Goal: Task Accomplishment & Management: Manage account settings

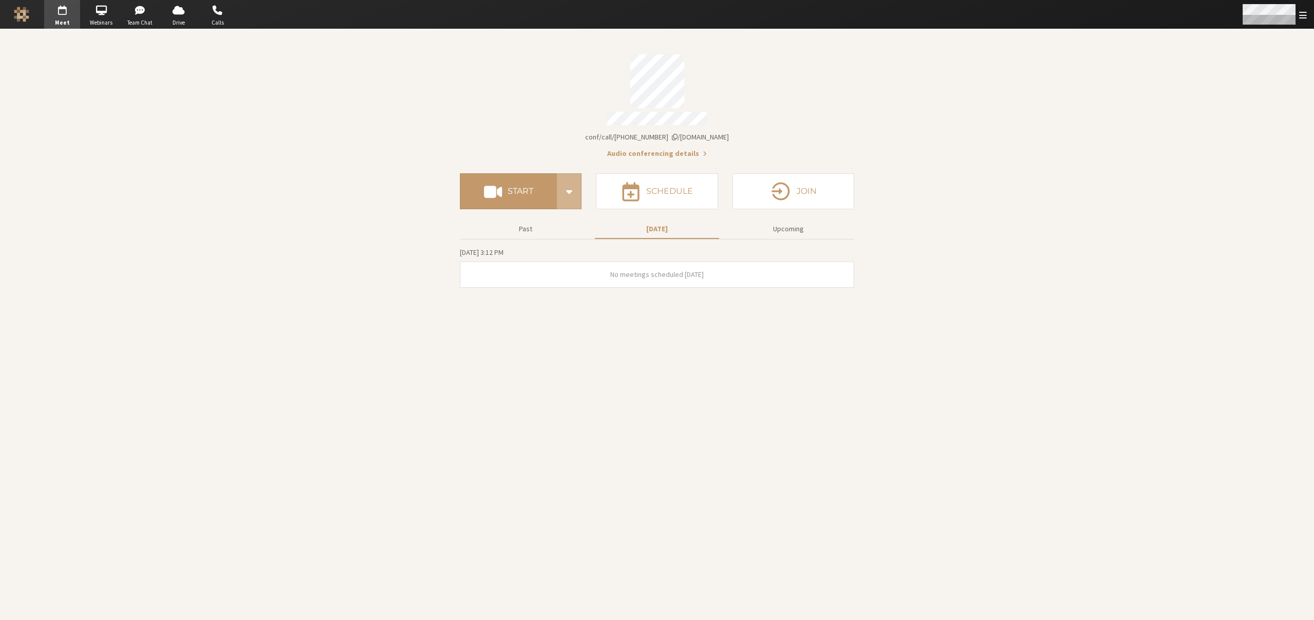
click at [1305, 15] on span "Open menu" at bounding box center [1303, 15] width 8 height 10
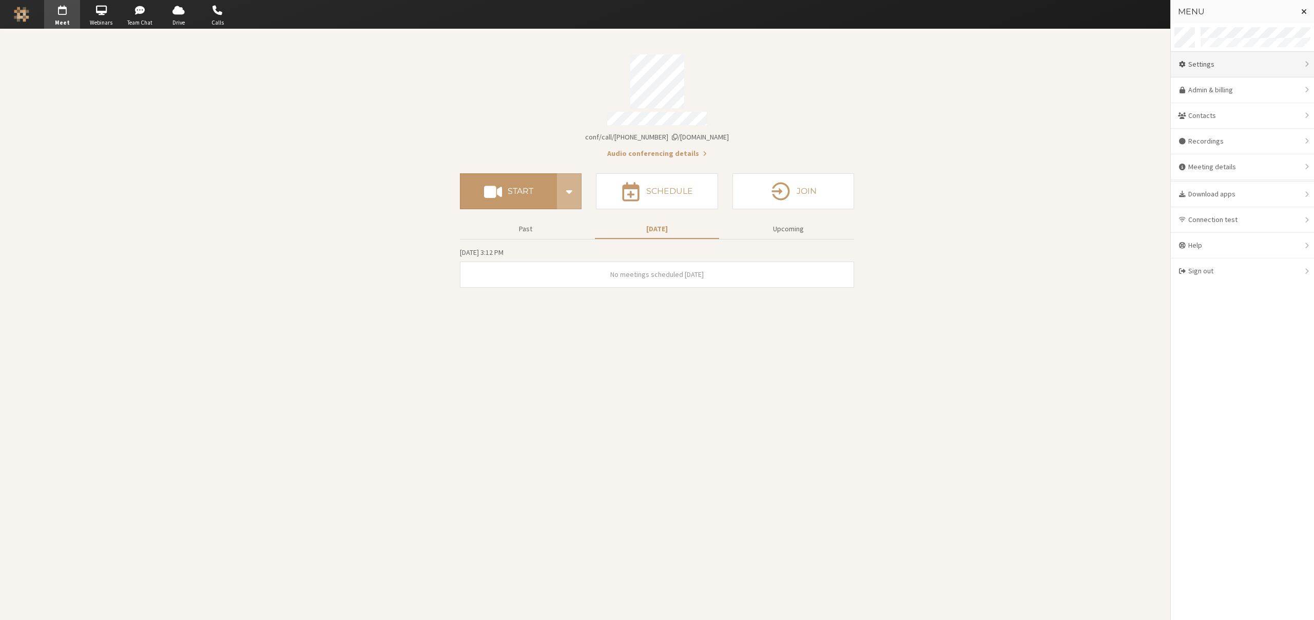
click at [1266, 60] on div "Settings" at bounding box center [1241, 65] width 143 height 26
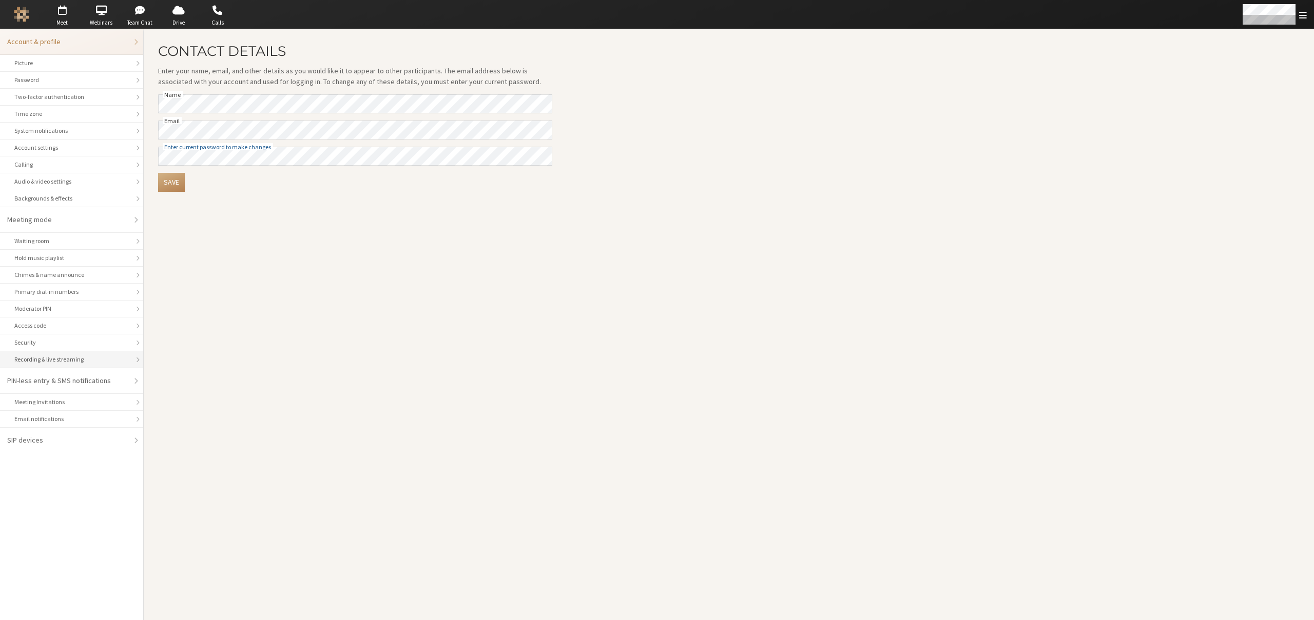
click at [41, 358] on div "Recording & live streaming" at bounding box center [71, 359] width 114 height 9
